Goal: Task Accomplishment & Management: Manage account settings

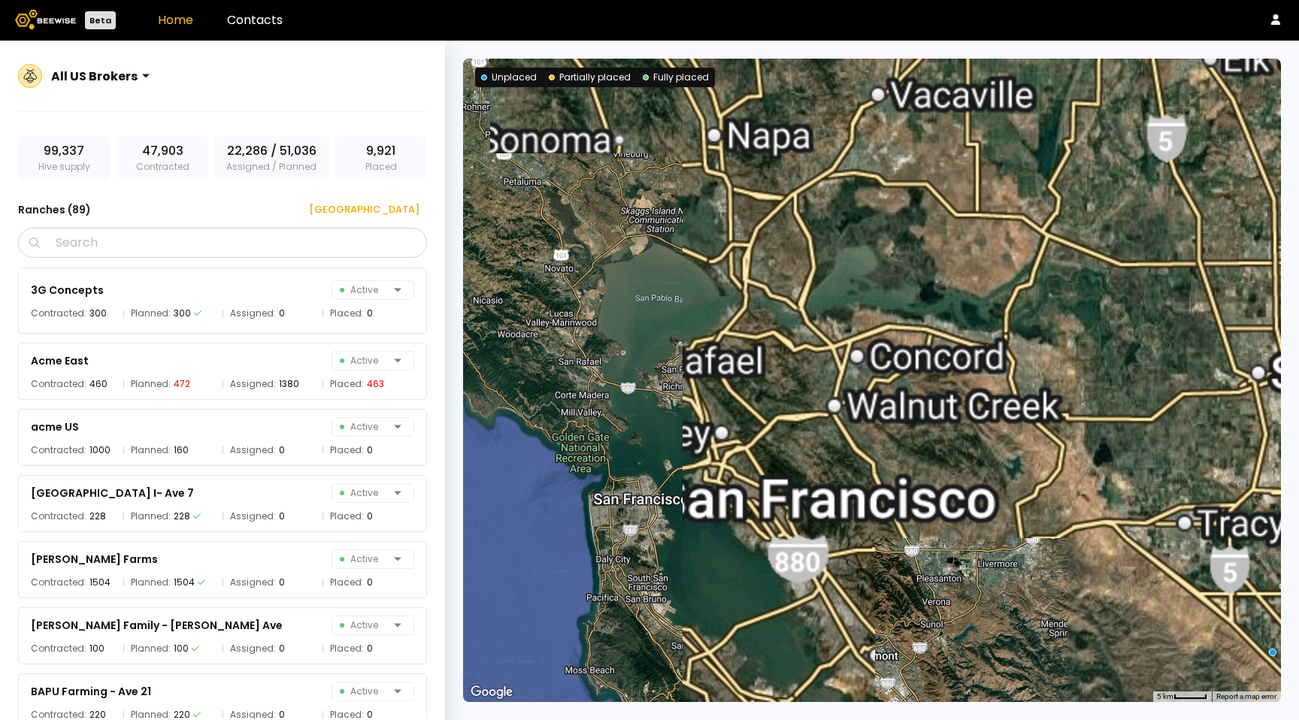
drag, startPoint x: 1206, startPoint y: 552, endPoint x: 753, endPoint y: 292, distance: 522.2
click at [744, 289] on div at bounding box center [872, 380] width 818 height 643
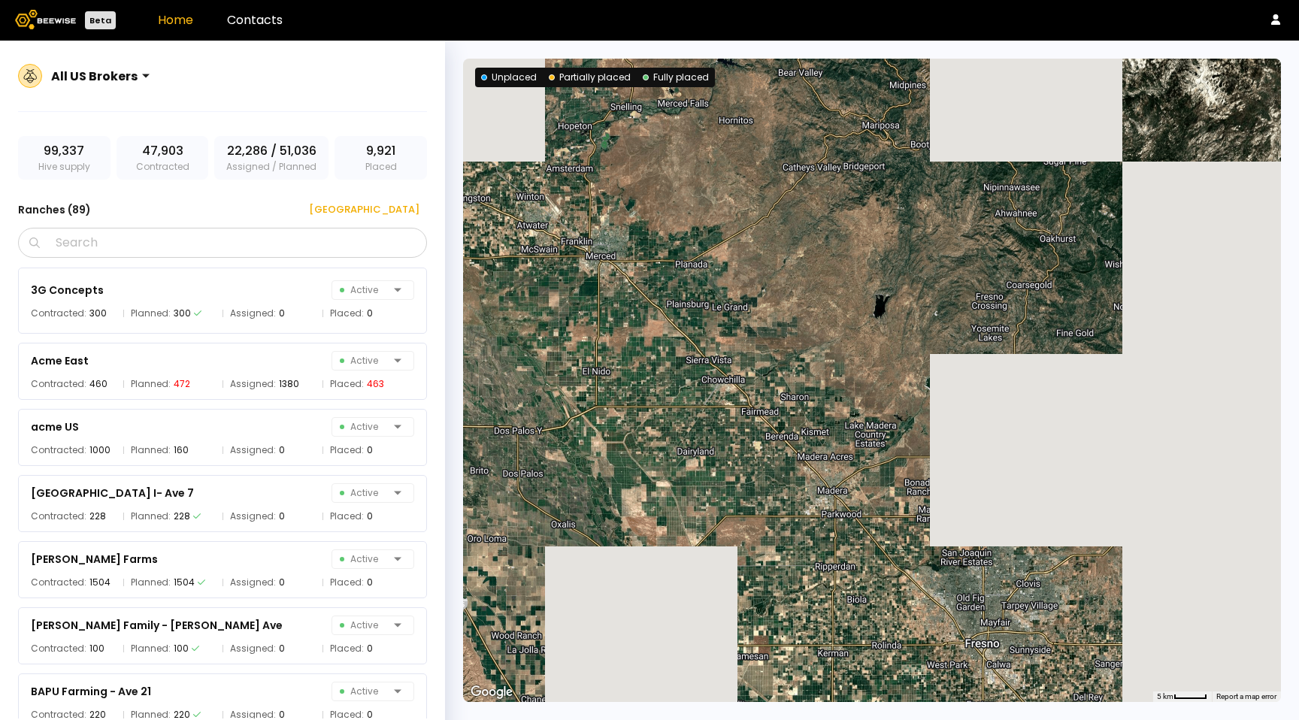
drag, startPoint x: 1212, startPoint y: 523, endPoint x: 1118, endPoint y: 422, distance: 138.8
click at [1118, 422] on div at bounding box center [872, 380] width 818 height 643
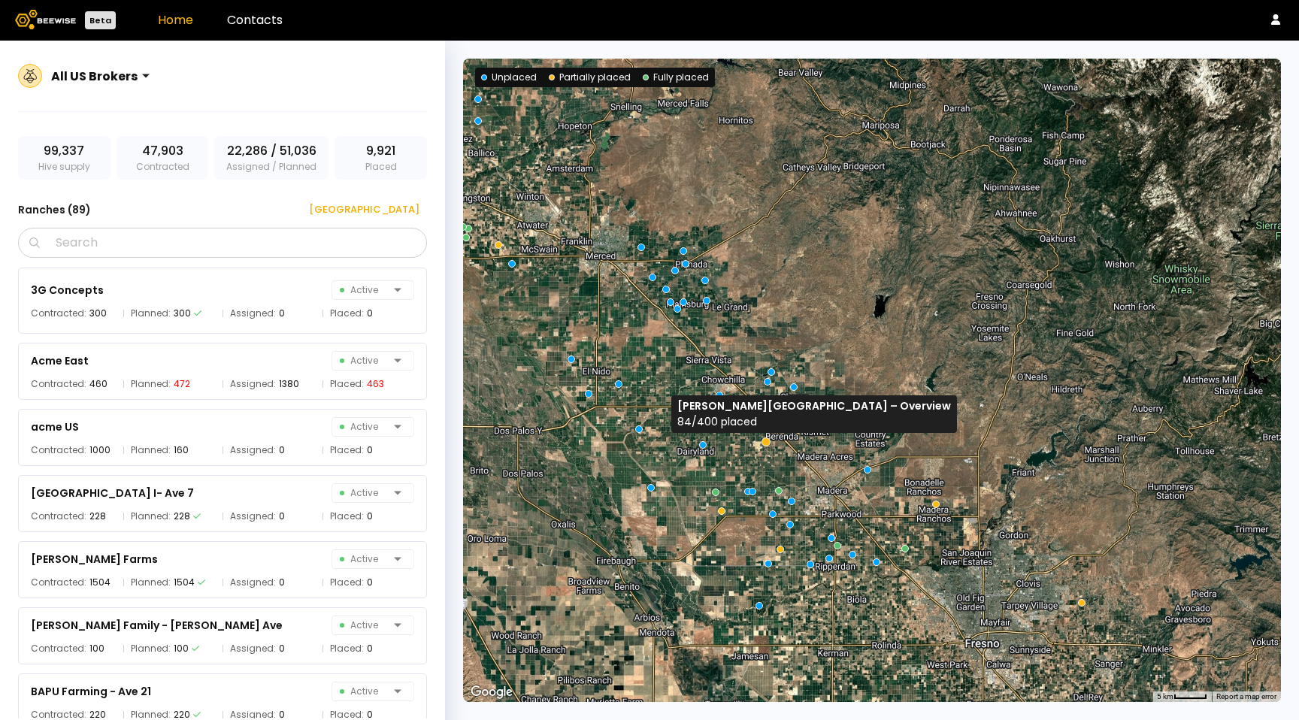
click at [767, 442] on div at bounding box center [765, 441] width 9 height 9
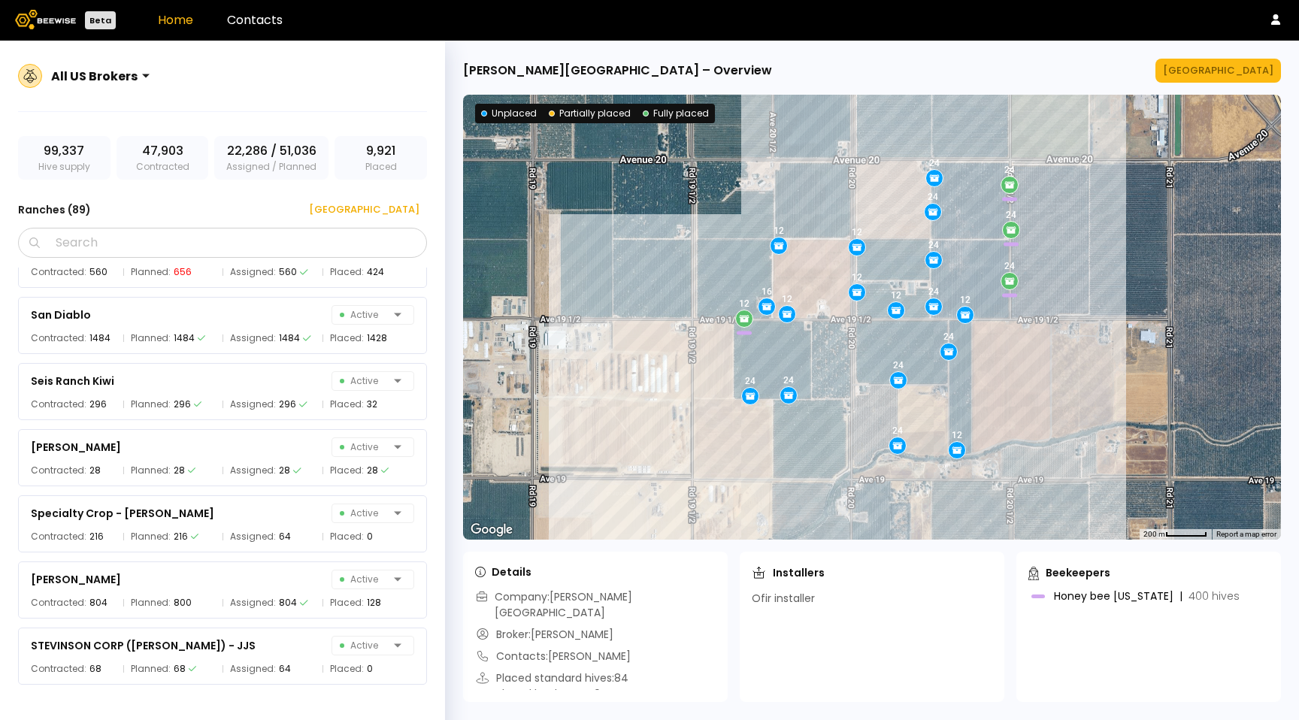
scroll to position [5436, 0]
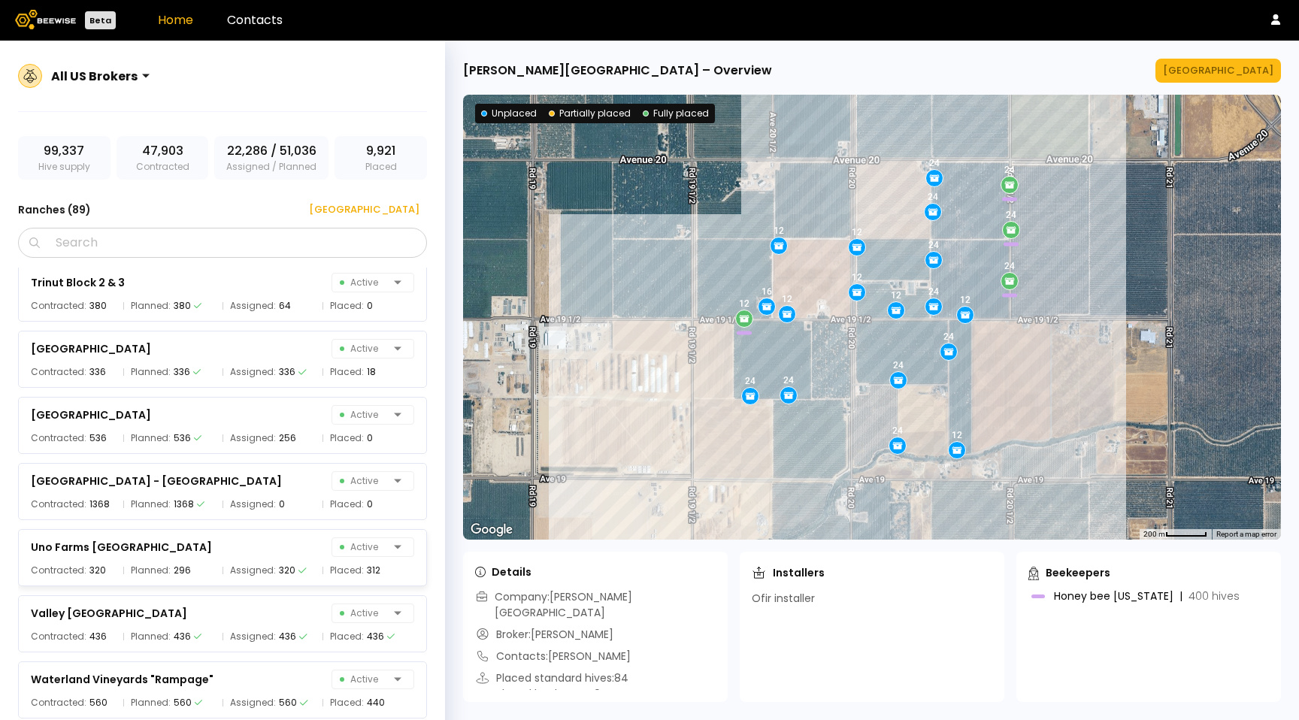
click at [174, 525] on div "Uno Farms Quail Lakes Active Contracted: 320 Planned: 296 Assigned: 320 Placed:…" at bounding box center [230, 553] width 424 height 66
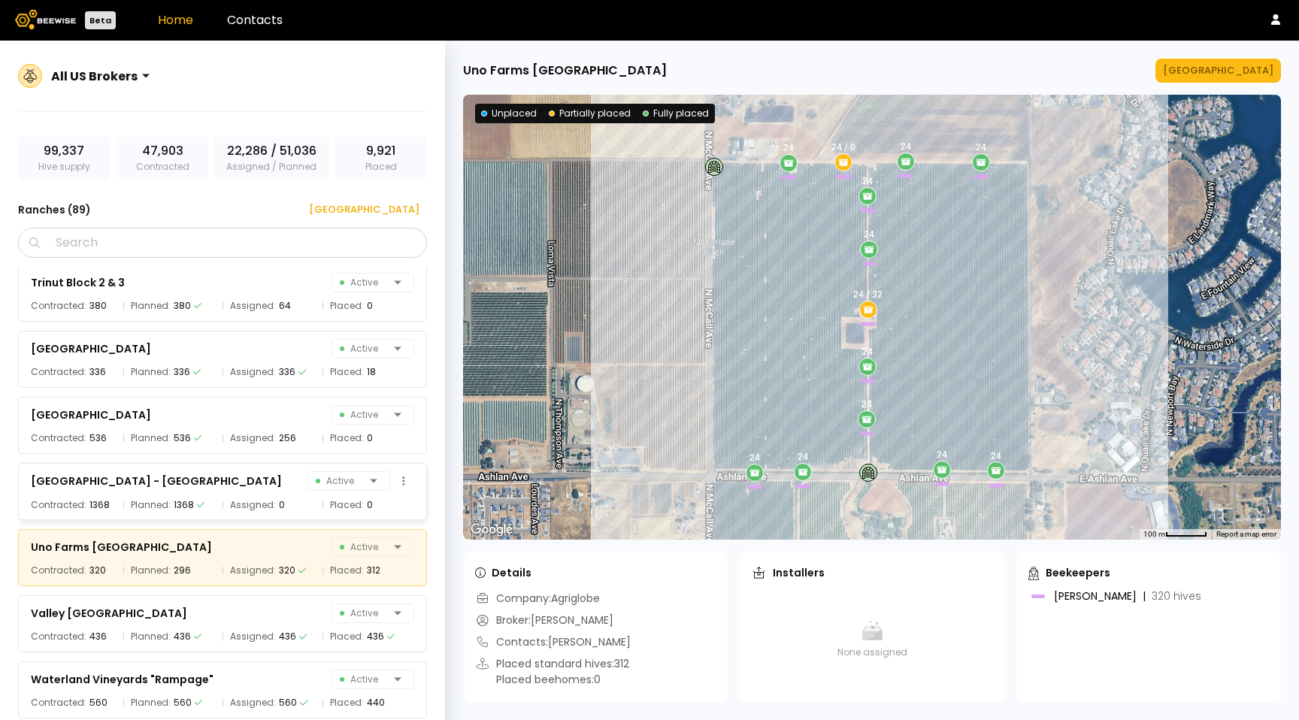
click at [247, 489] on div "[GEOGRAPHIC_DATA] - [GEOGRAPHIC_DATA] Active" at bounding box center [222, 481] width 383 height 21
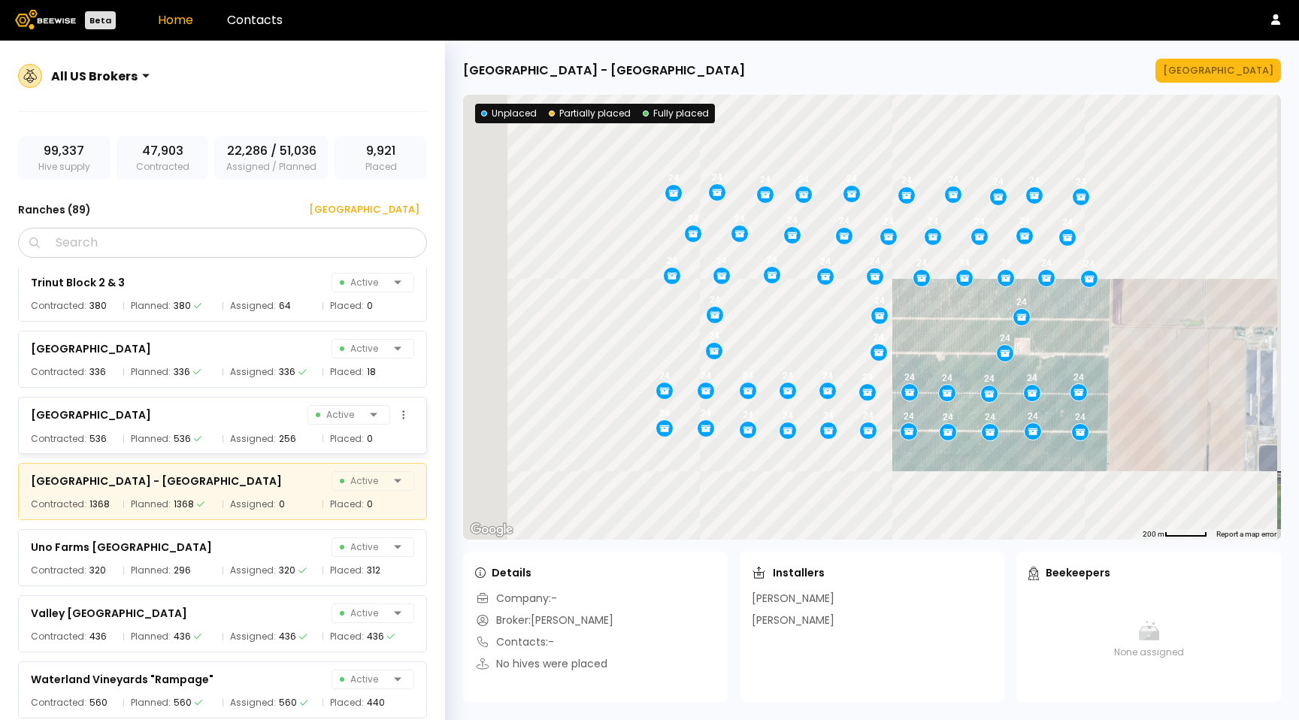
click at [251, 407] on div "[GEOGRAPHIC_DATA] South Active" at bounding box center [222, 414] width 383 height 21
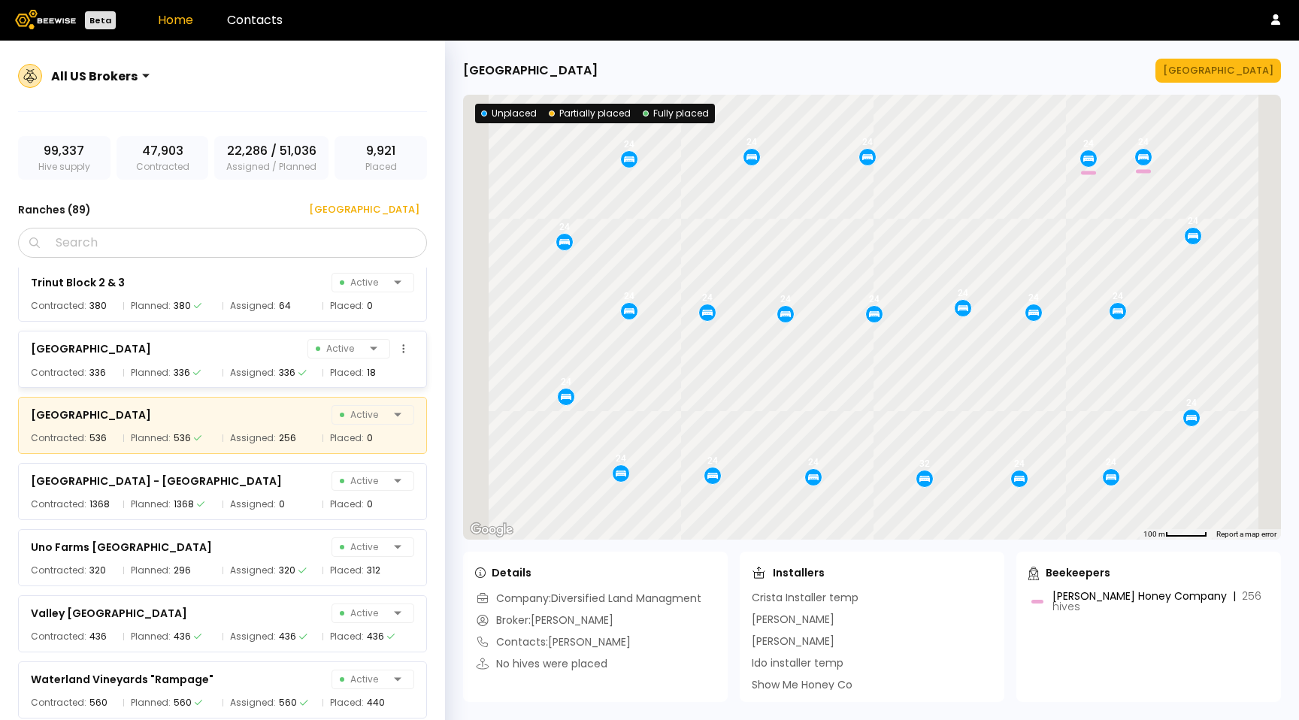
click at [241, 372] on span "Assigned:" at bounding box center [253, 372] width 46 height 15
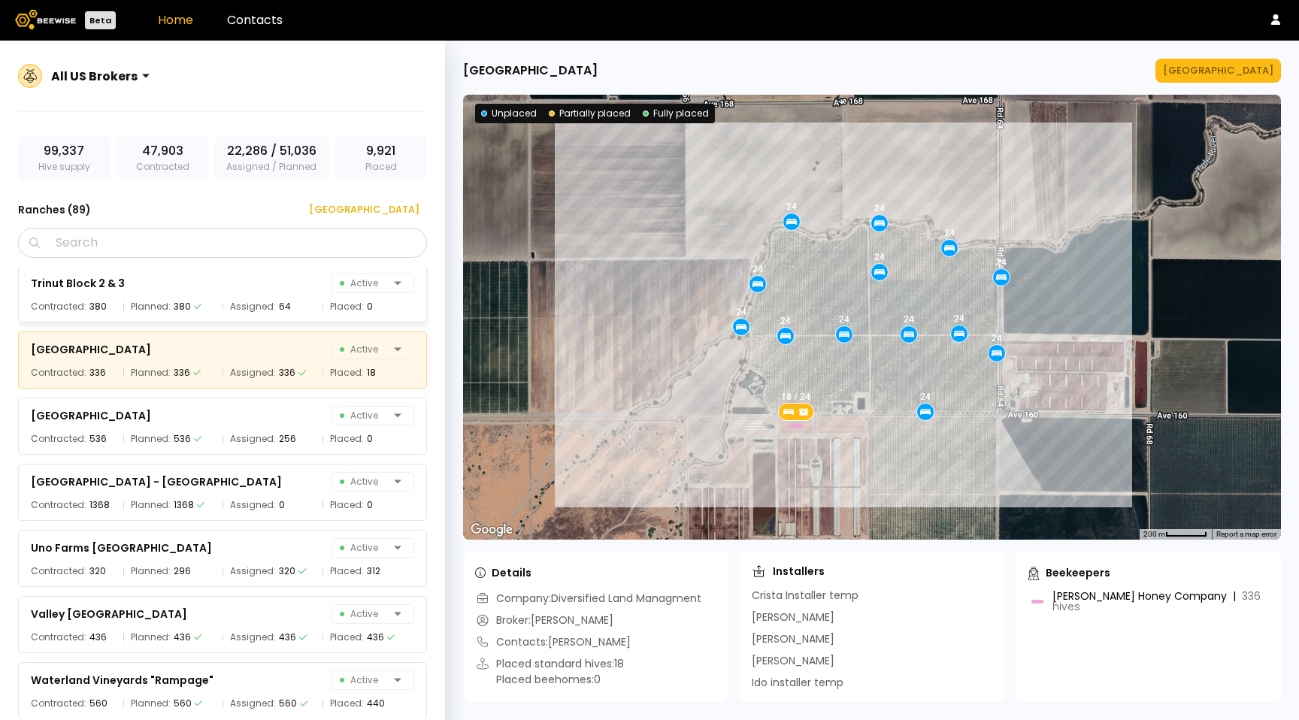
click at [195, 312] on div "[PERSON_NAME] & [PERSON_NAME] – [GEOGRAPHIC_DATA][PERSON_NAME] Active Contracte…" at bounding box center [230, 493] width 424 height 451
click at [1213, 80] on button "[GEOGRAPHIC_DATA]" at bounding box center [1218, 71] width 126 height 24
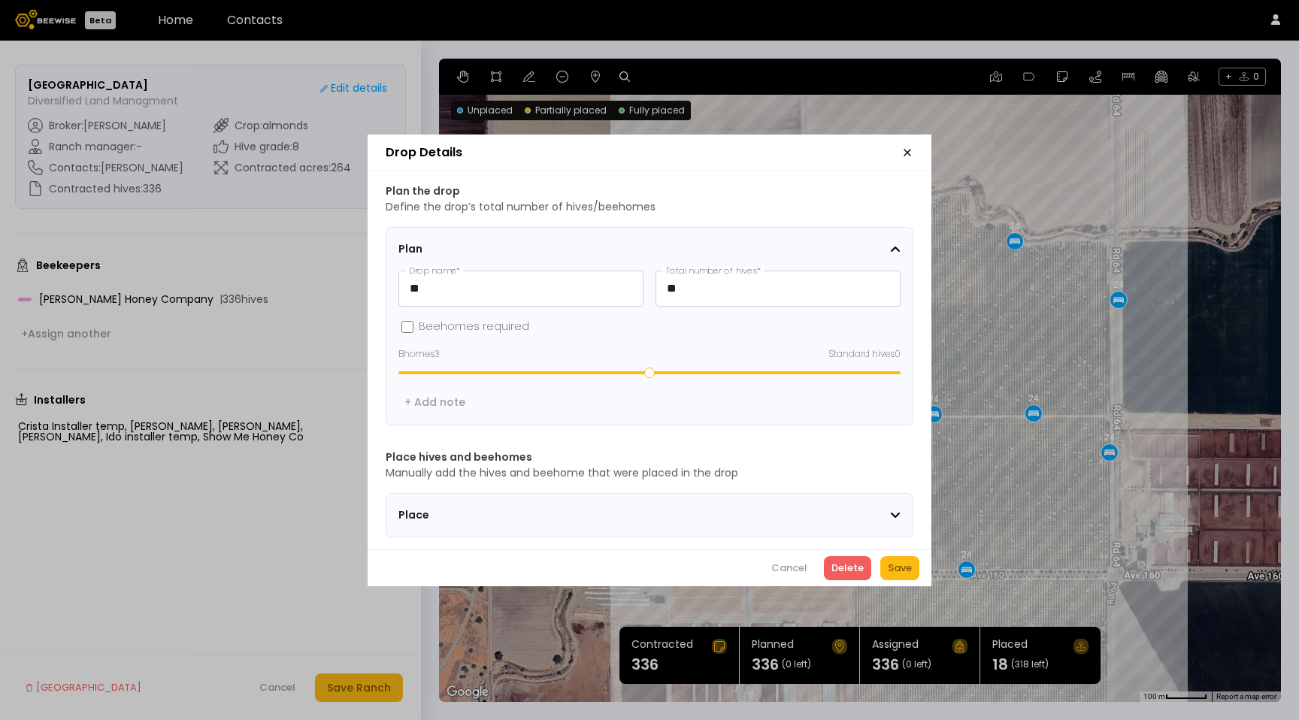
click at [667, 497] on section "Place" at bounding box center [650, 515] width 528 height 44
click at [425, 513] on span "Place" at bounding box center [492, 515] width 188 height 16
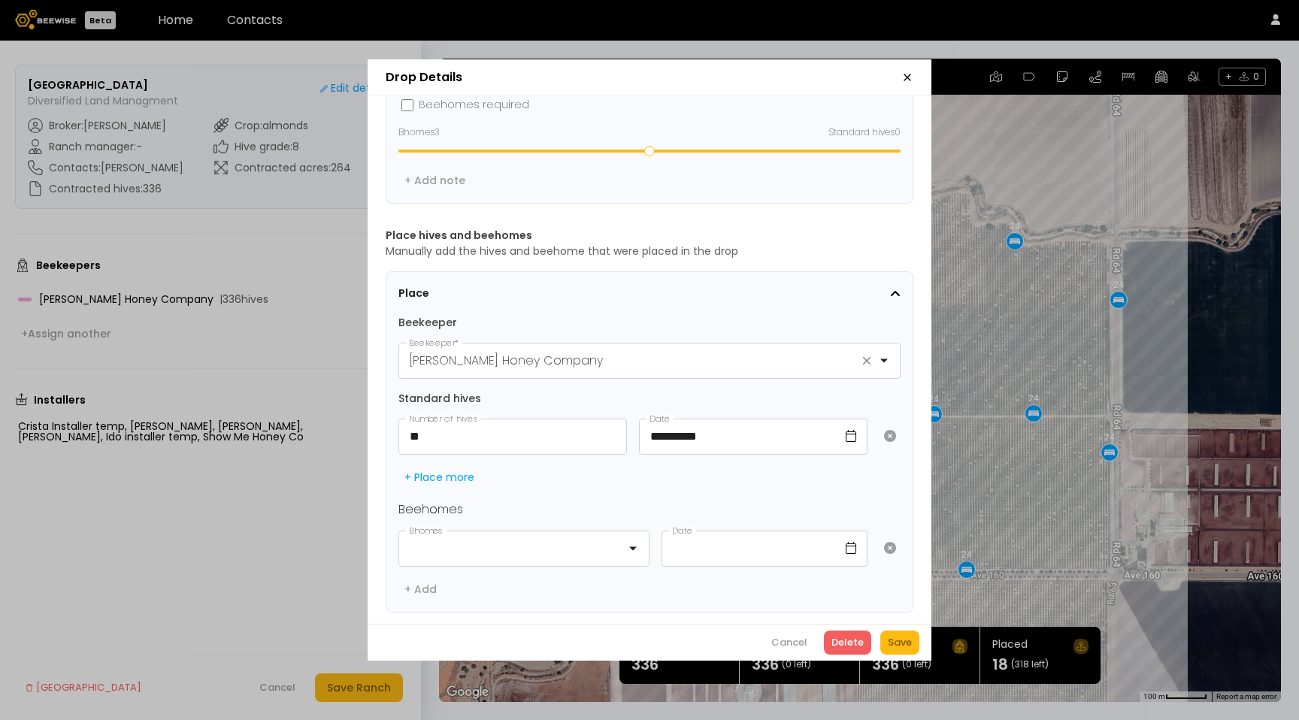
scroll to position [156, 0]
click at [791, 638] on div "Cancel" at bounding box center [789, 642] width 36 height 15
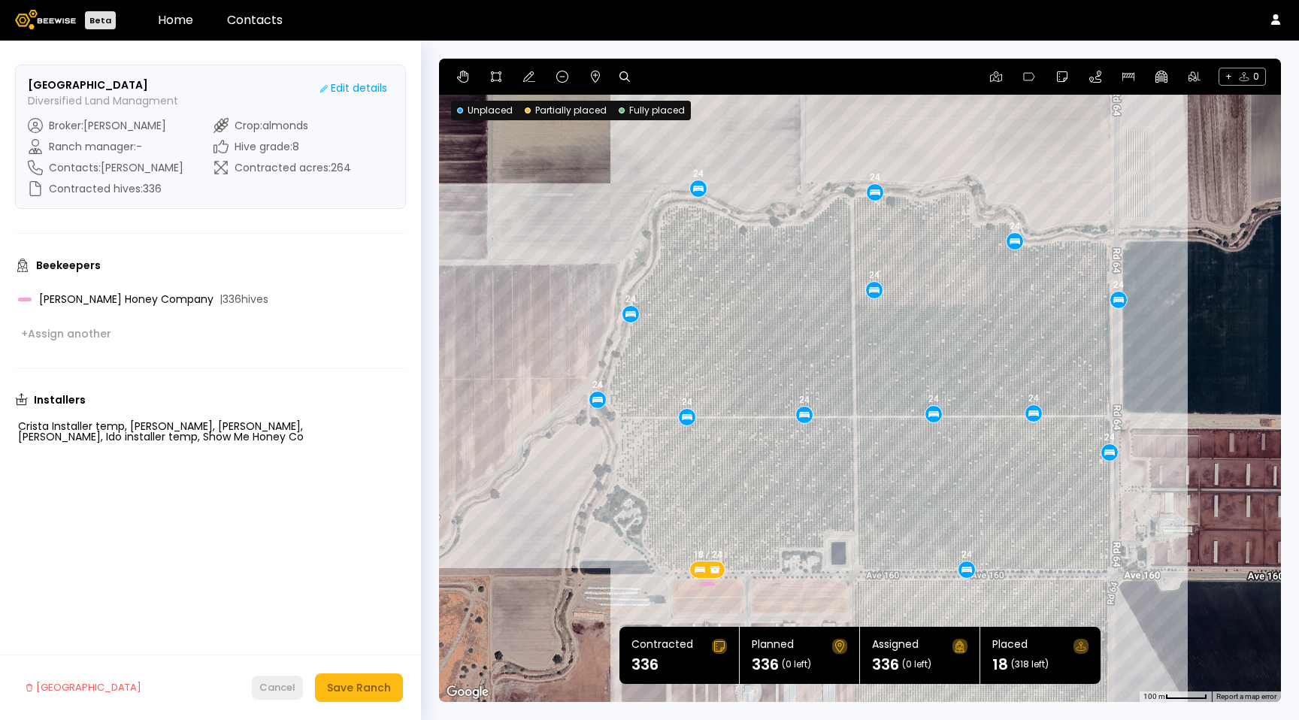
click at [281, 688] on div "Cancel" at bounding box center [277, 687] width 36 height 15
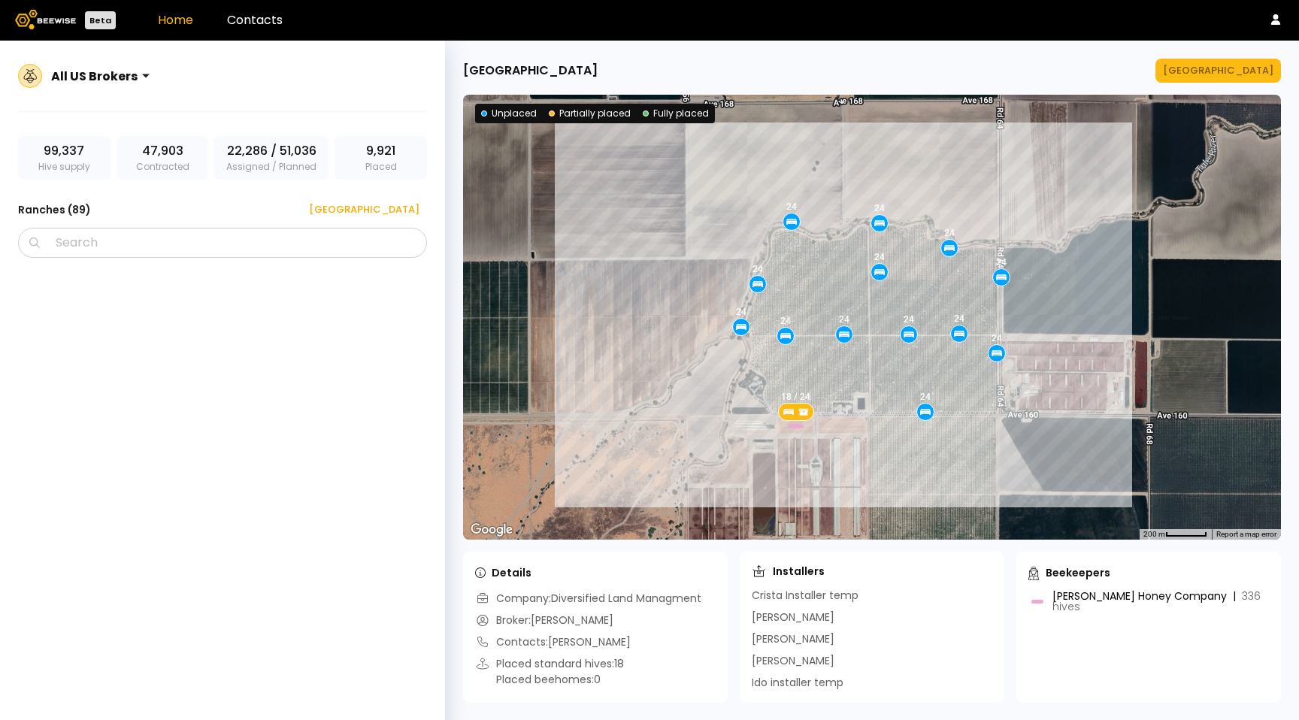
scroll to position [5298, 0]
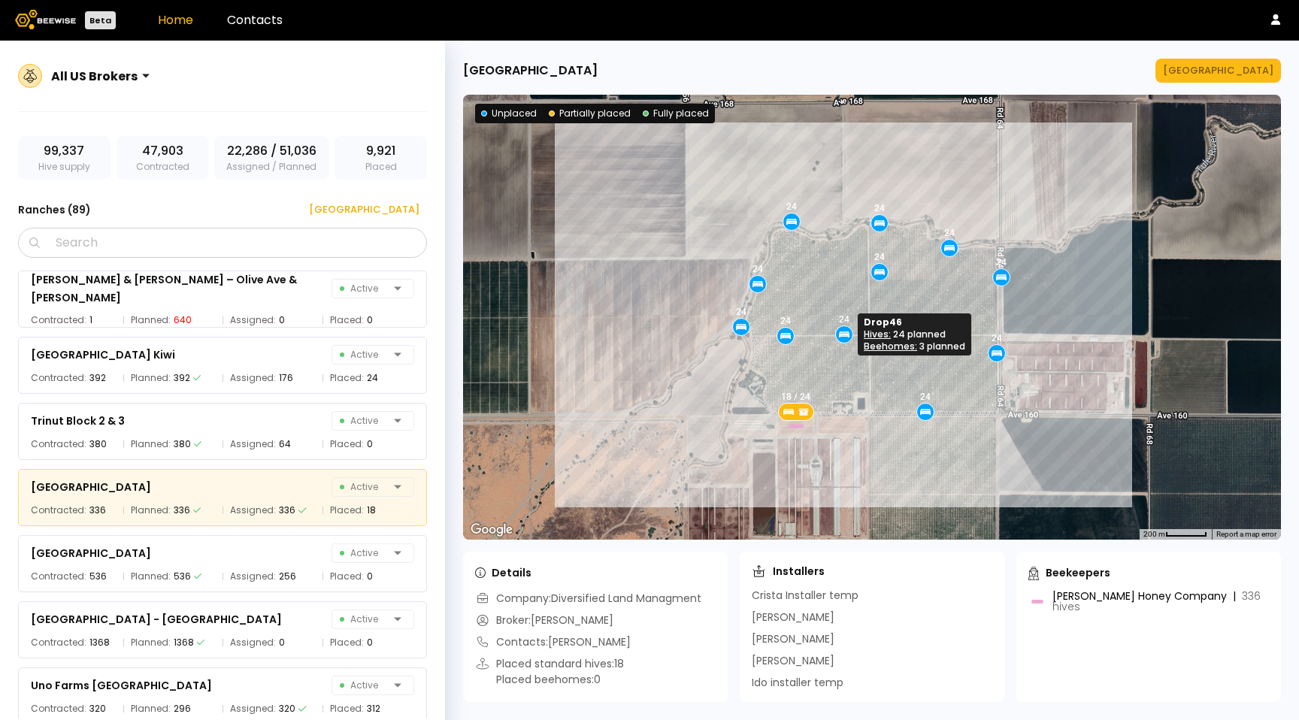
click at [846, 337] on icon at bounding box center [844, 335] width 14 height 14
click at [1266, 65] on div "[GEOGRAPHIC_DATA]" at bounding box center [1218, 70] width 110 height 15
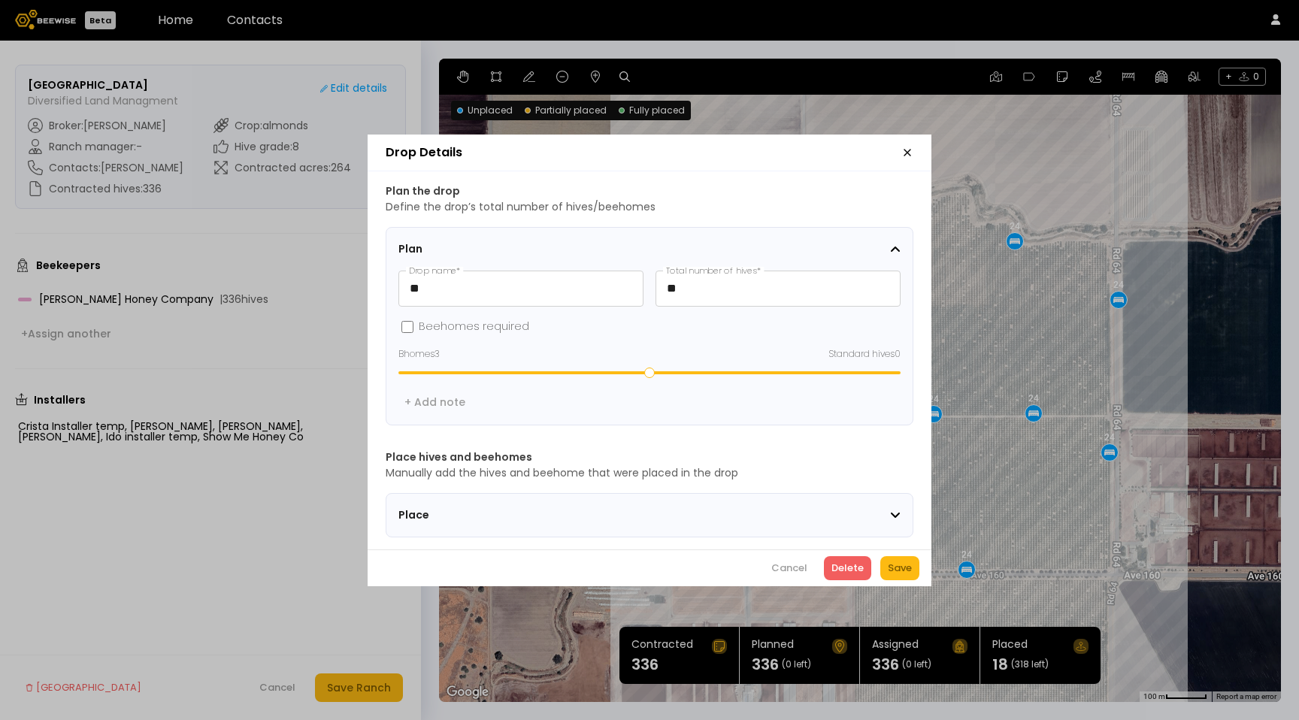
click at [569, 515] on span "Place" at bounding box center [492, 515] width 188 height 16
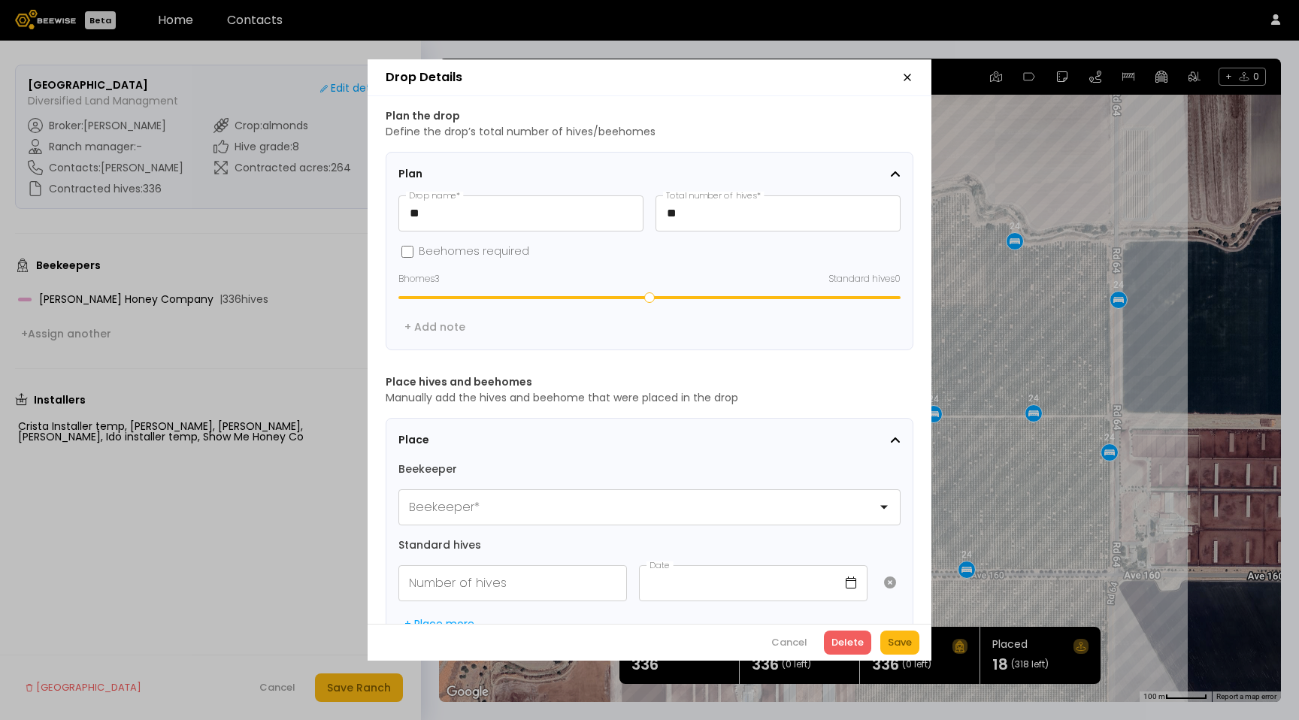
click at [902, 76] on icon "button" at bounding box center [907, 77] width 12 height 12
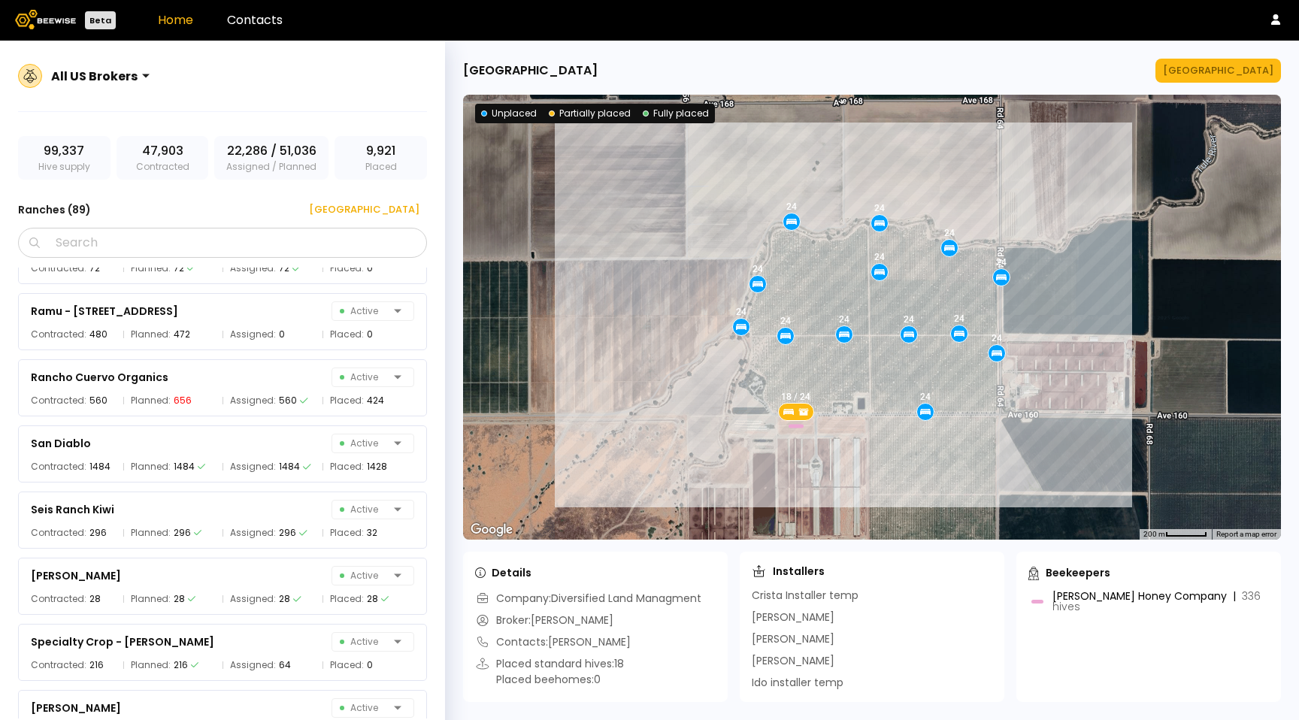
scroll to position [5298, 0]
